Goal: Task Accomplishment & Management: Complete application form

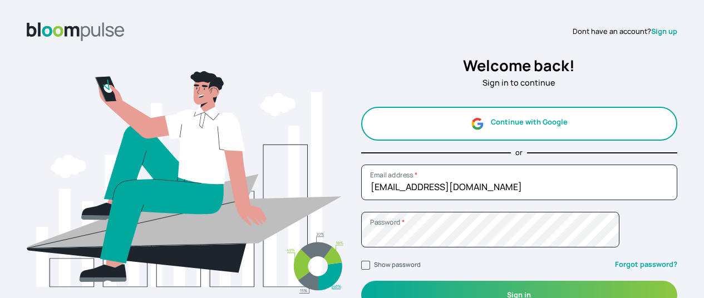
scroll to position [24, 0]
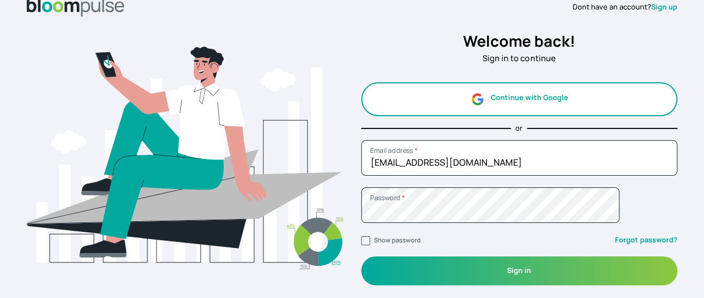
click at [496, 98] on button "Continue with Google" at bounding box center [519, 99] width 317 height 34
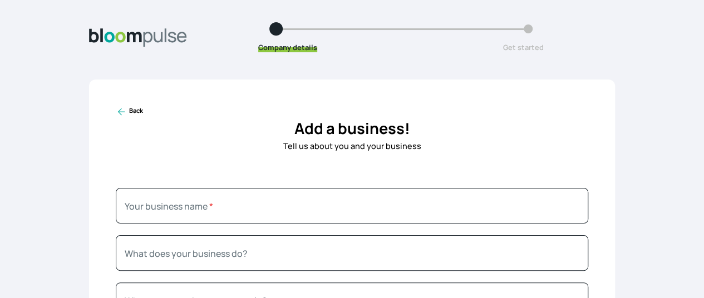
drag, startPoint x: 656, startPoint y: 0, endPoint x: 465, endPoint y: 93, distance: 211.8
click at [465, 93] on div "Back Add a business! Tell us about you and your business Your business name * W…" at bounding box center [352, 237] width 526 height 314
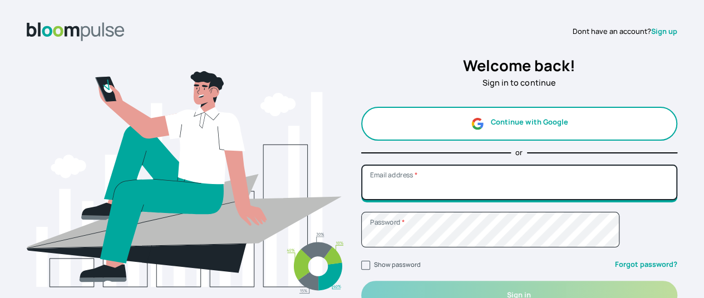
type input "[EMAIL_ADDRESS][DOMAIN_NAME]"
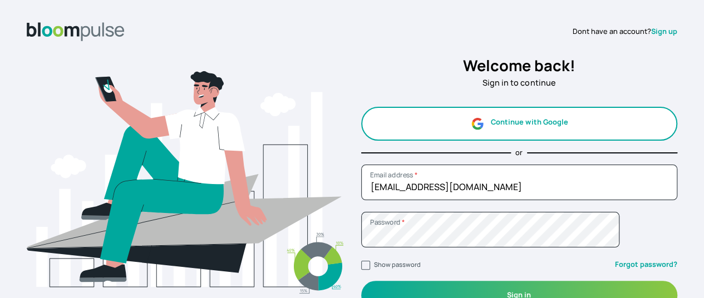
click at [651, 31] on link "Sign up" at bounding box center [664, 31] width 26 height 10
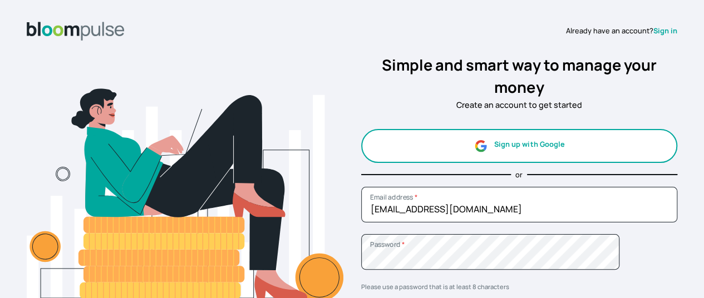
scroll to position [92, 0]
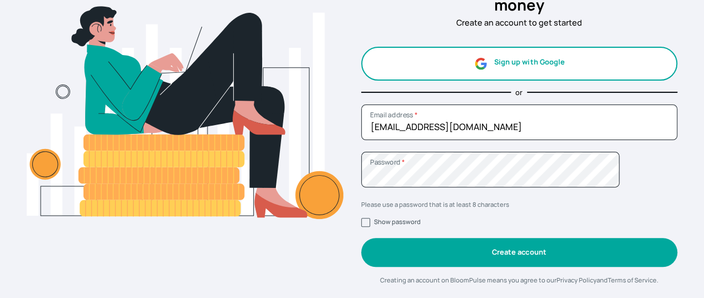
click at [489, 248] on button "Create account" at bounding box center [519, 252] width 317 height 28
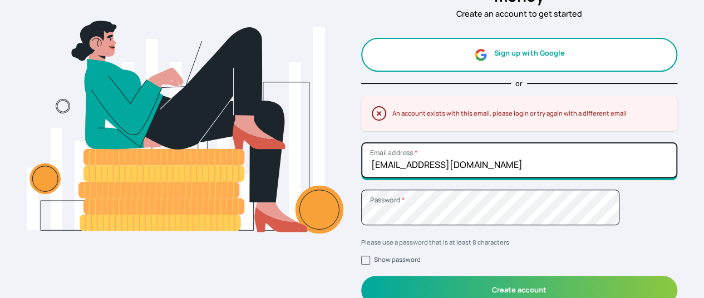
click at [499, 169] on input "[EMAIL_ADDRESS][DOMAIN_NAME]" at bounding box center [519, 160] width 317 height 36
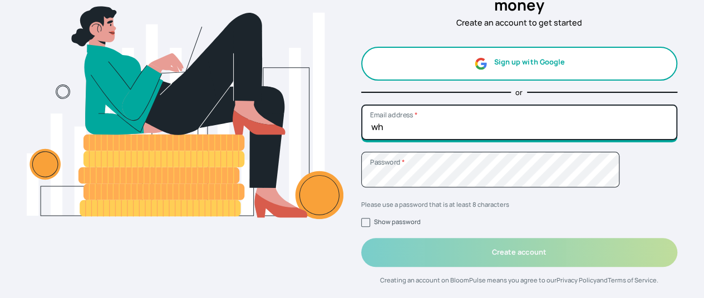
type input "w"
click at [435, 120] on input "Email address *" at bounding box center [519, 123] width 317 height 36
